Goal: Information Seeking & Learning: Find specific fact

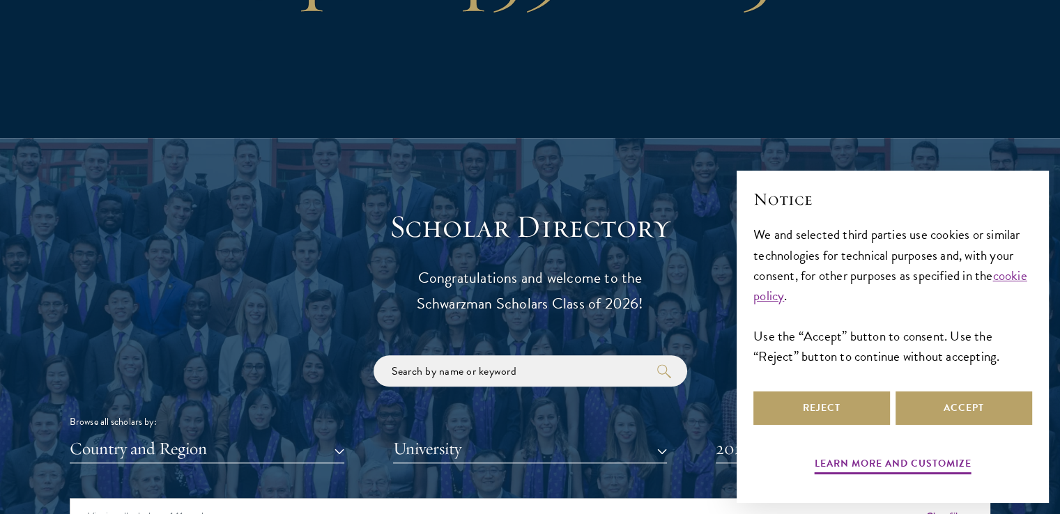
scroll to position [1489, 0]
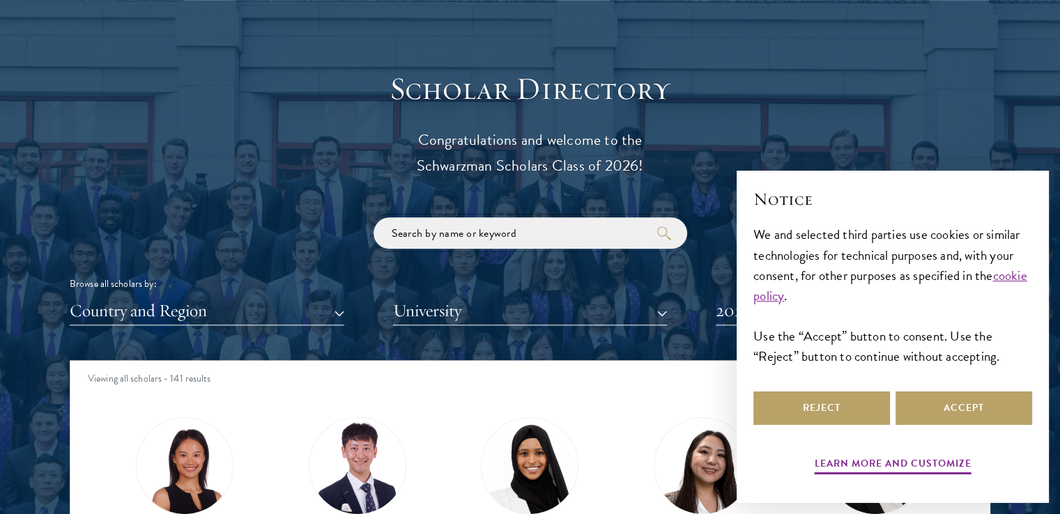
click at [471, 225] on input "search" at bounding box center [529, 232] width 313 height 31
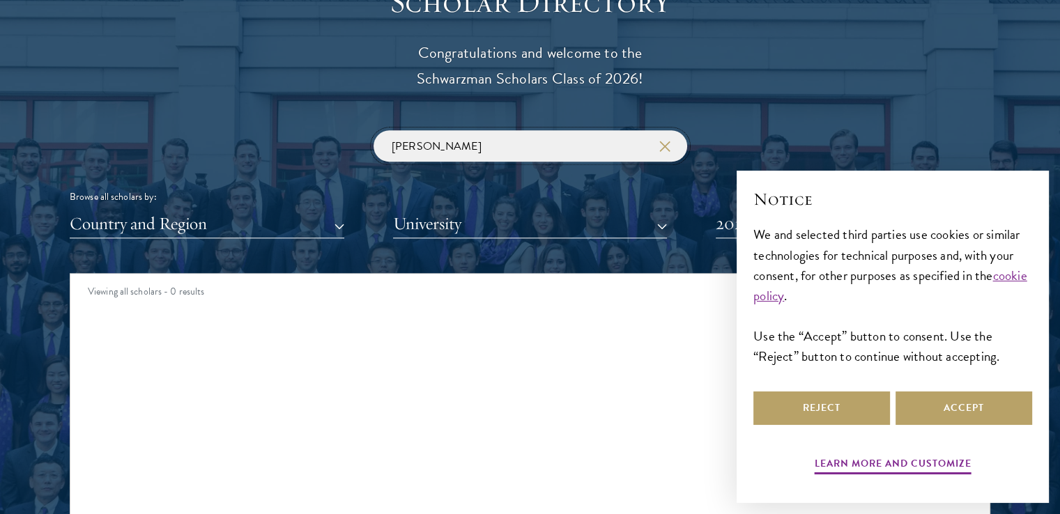
scroll to position [1591, 0]
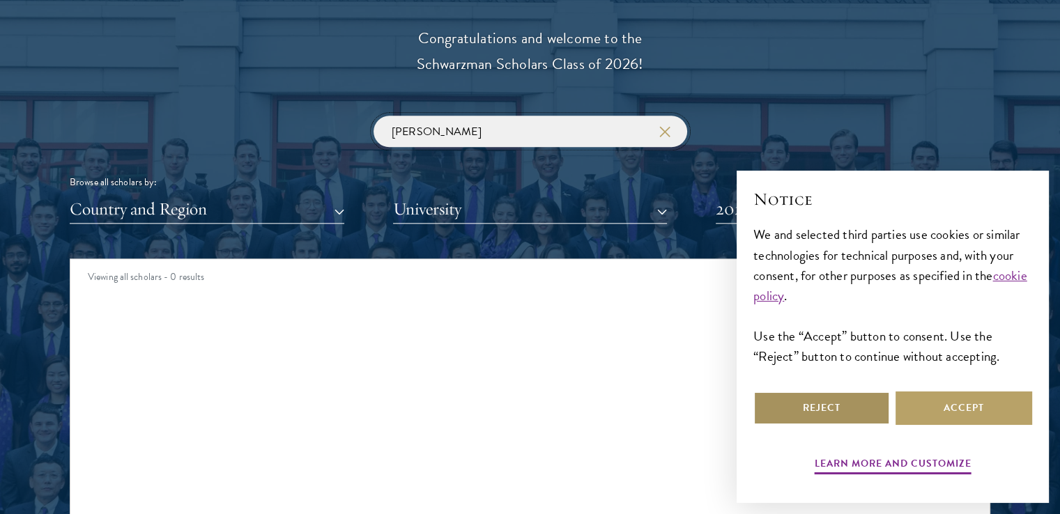
type input "[PERSON_NAME]"
click at [849, 410] on button "Reject" at bounding box center [821, 408] width 137 height 33
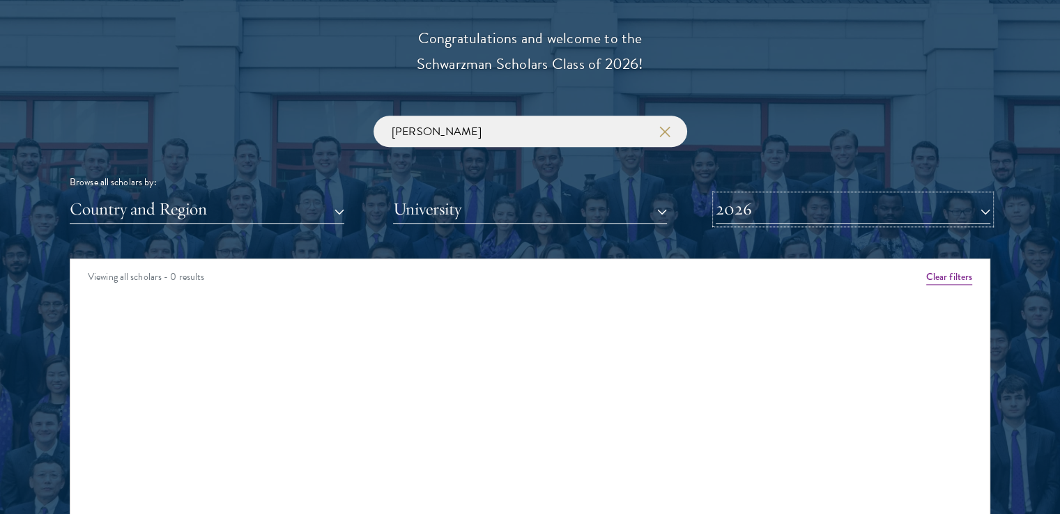
click at [780, 209] on button "2026" at bounding box center [852, 209] width 274 height 29
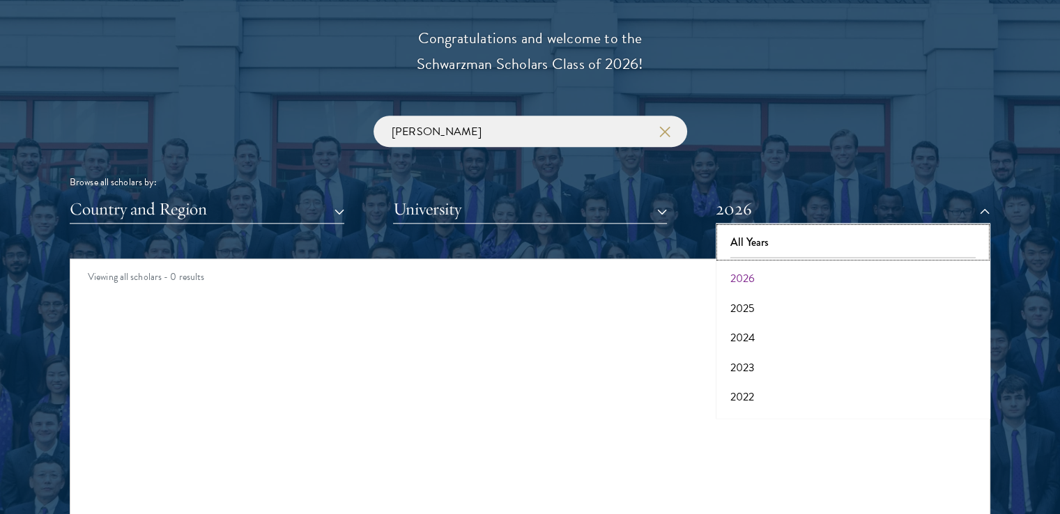
click at [766, 244] on button "All Years" at bounding box center [853, 242] width 266 height 29
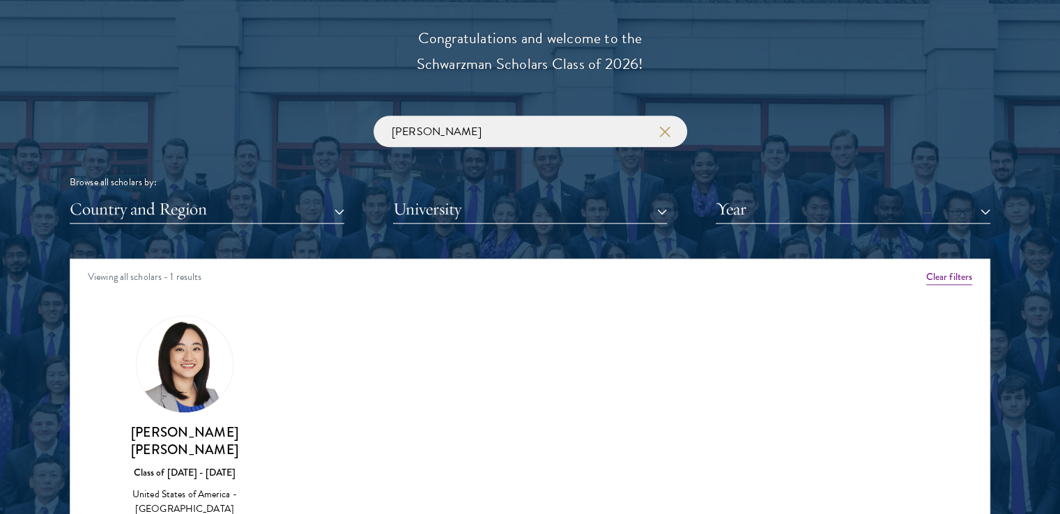
click at [192, 364] on img at bounding box center [185, 364] width 96 height 96
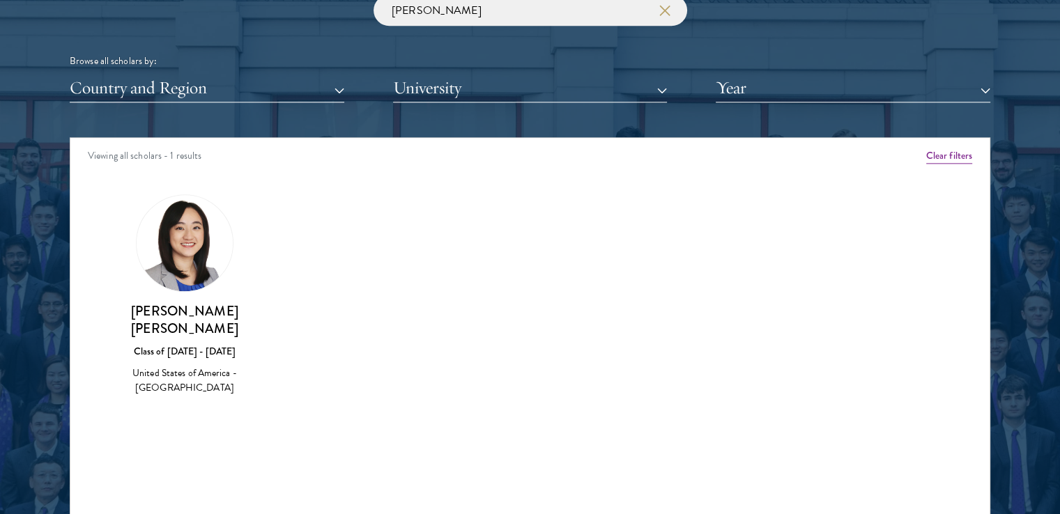
scroll to position [1716, 0]
